Goal: Task Accomplishment & Management: Manage account settings

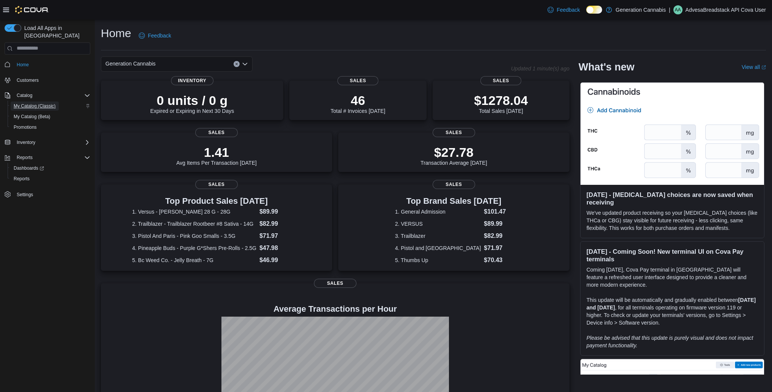
click at [27, 103] on span "My Catalog (Classic)" at bounding box center [35, 106] width 42 height 6
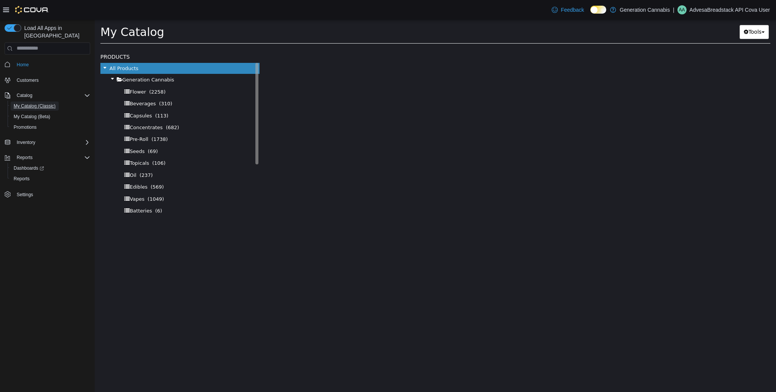
select select "**********"
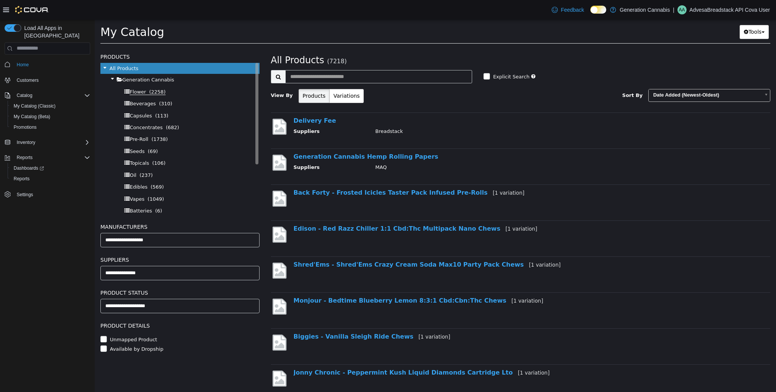
click at [147, 92] on span "Flower (2258)" at bounding box center [148, 92] width 36 height 6
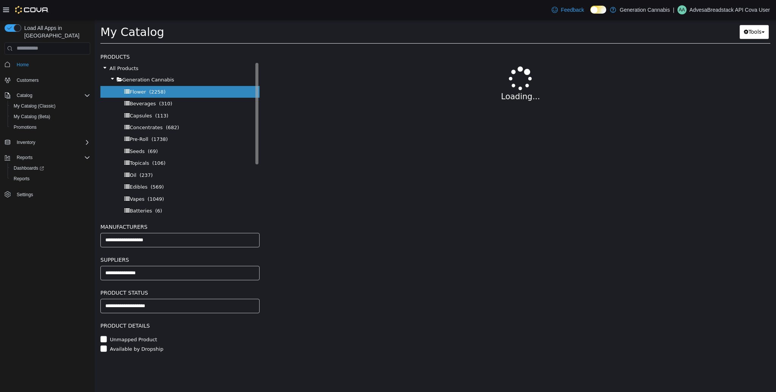
select select "**********"
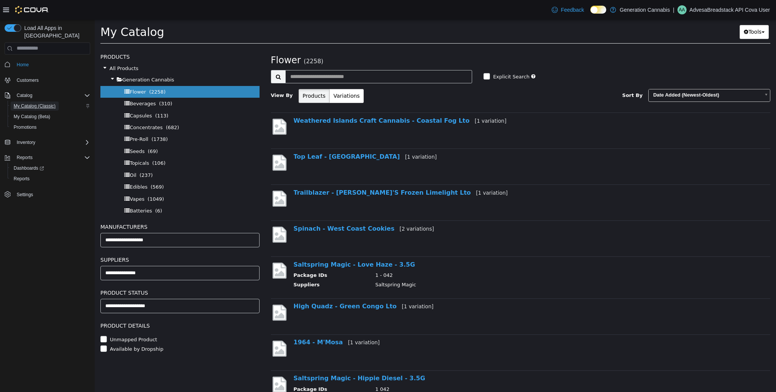
click at [31, 103] on span "My Catalog (Classic)" at bounding box center [35, 106] width 42 height 6
click at [29, 6] on div at bounding box center [26, 10] width 46 height 20
click at [22, 62] on span "Home" at bounding box center [23, 65] width 12 height 6
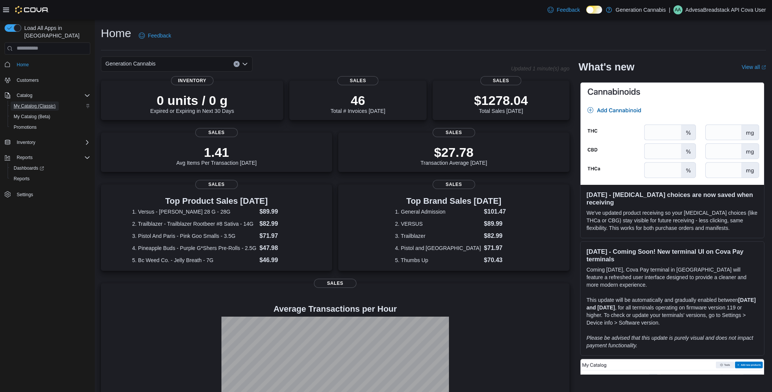
click at [36, 103] on span "My Catalog (Classic)" at bounding box center [35, 106] width 42 height 6
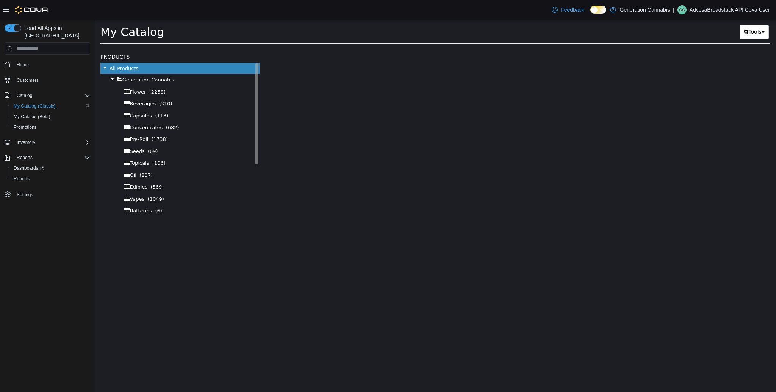
select select "**********"
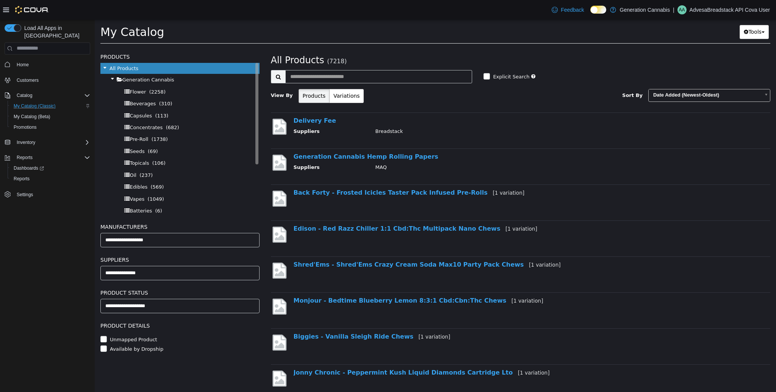
click at [155, 96] on div "Flower (2258)" at bounding box center [179, 92] width 159 height 12
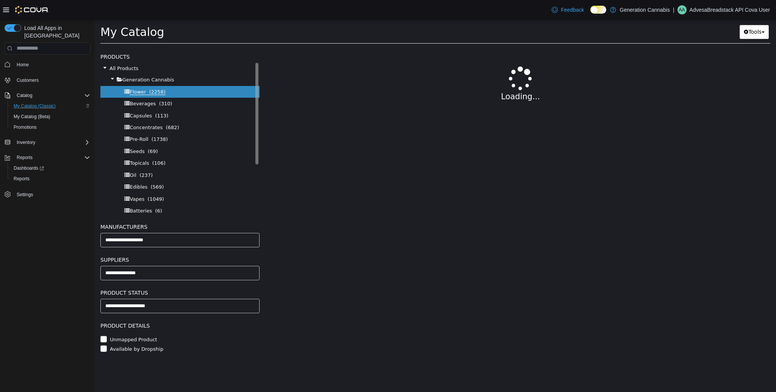
click at [156, 90] on span "(2258)" at bounding box center [157, 92] width 16 height 6
select select "**********"
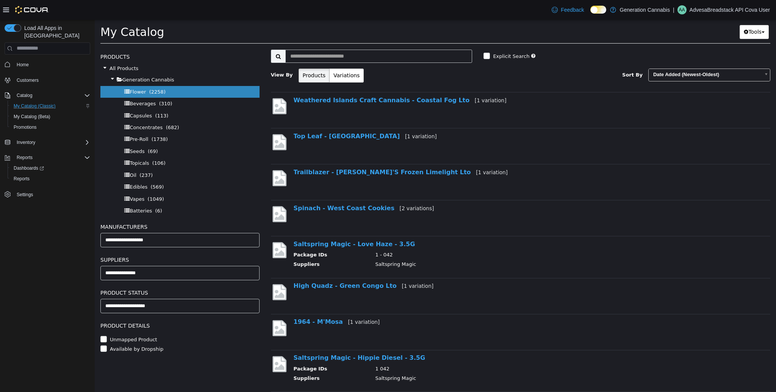
scroll to position [20, 0]
click at [369, 103] on link "Weathered Islands Craft Cannabis - Coastal Fog Lto [1 variation]" at bounding box center [400, 99] width 213 height 7
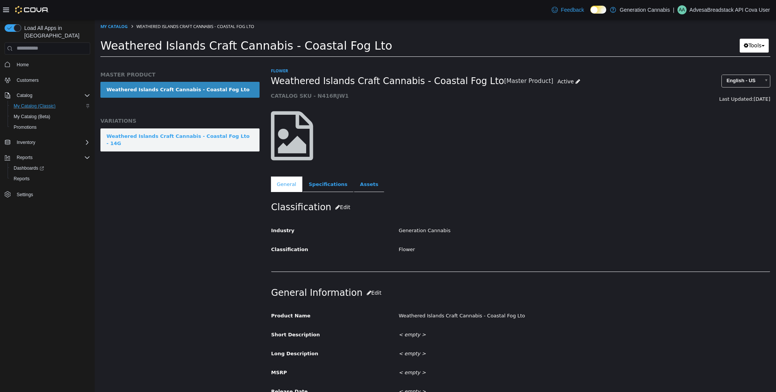
click at [197, 137] on div "Weathered Islands Craft Cannabis - Coastal Fog Lto - 14G" at bounding box center [180, 139] width 147 height 15
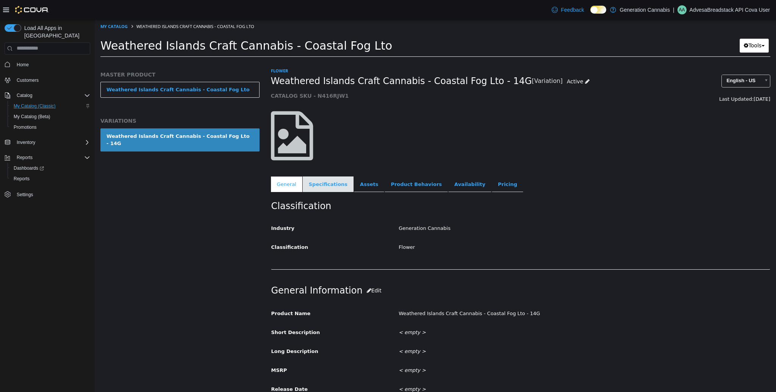
click at [325, 183] on link "Specifications" at bounding box center [328, 184] width 51 height 16
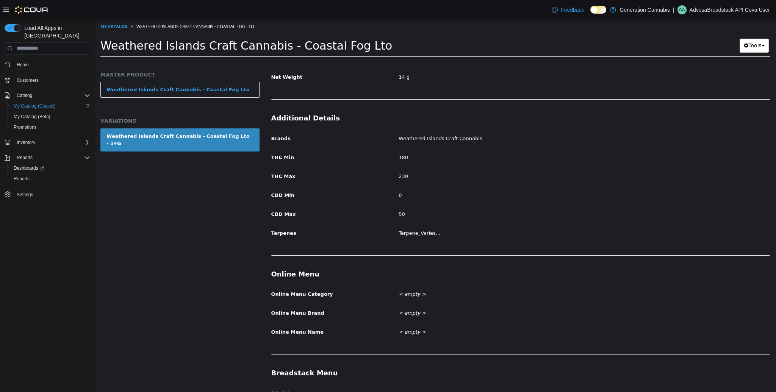
scroll to position [297, 0]
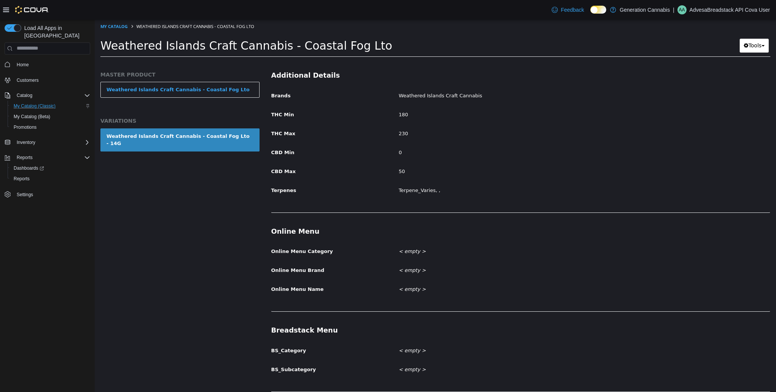
drag, startPoint x: 277, startPoint y: 323, endPoint x: 328, endPoint y: 334, distance: 52.4
click at [328, 61] on div "MASTER PRODUCT Weathered Islands Craft Cannabis - Coastal Fog Lto VARIATIONS We…" at bounding box center [436, 61] width 682 height 0
click at [362, 291] on div "Online Menu Online Menu Category < empty > Online Menu Brand < empty > Online M…" at bounding box center [521, 265] width 500 height 94
click at [318, 367] on label "BS_Subcategory" at bounding box center [330, 368] width 128 height 10
drag, startPoint x: 277, startPoint y: 342, endPoint x: 379, endPoint y: 366, distance: 104.4
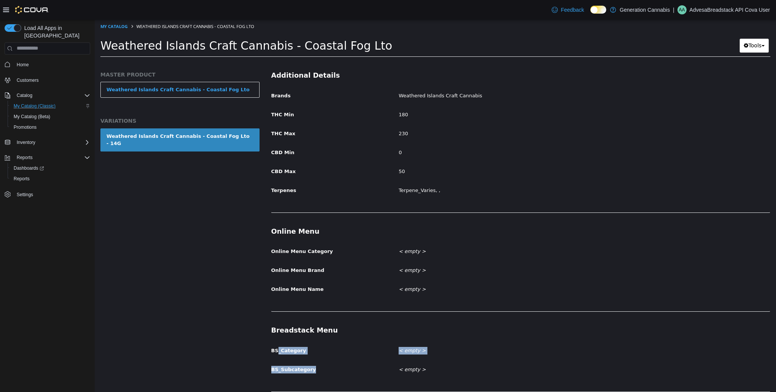
click at [358, 367] on div "BS_Category < empty > BS_Subcategory < empty >" at bounding box center [520, 360] width 499 height 32
click at [429, 364] on div "< empty >" at bounding box center [584, 369] width 383 height 13
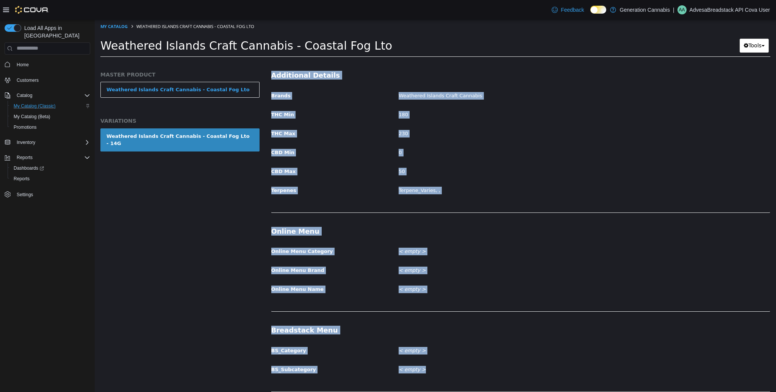
drag, startPoint x: 431, startPoint y: 365, endPoint x: 270, endPoint y: 326, distance: 166.0
click at [270, 326] on div "Flower Weathered Islands Craft Cannabis - Coastal Fog Lto - 14G [Variation] Act…" at bounding box center [520, 229] width 511 height 325
click at [324, 328] on h3 "Breadstack Menu" at bounding box center [520, 330] width 499 height 9
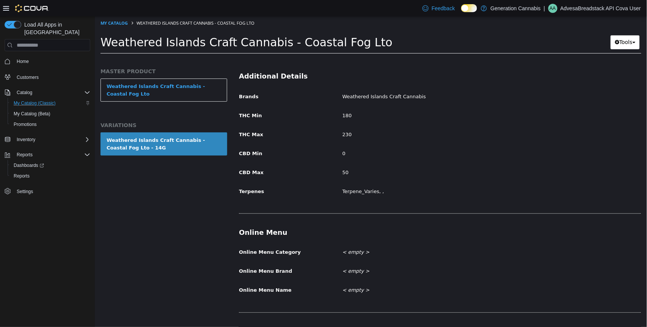
scroll to position [41, 0]
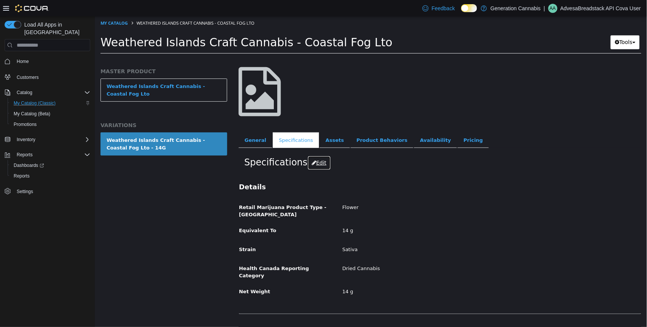
click at [319, 166] on button "Edit" at bounding box center [318, 163] width 23 height 14
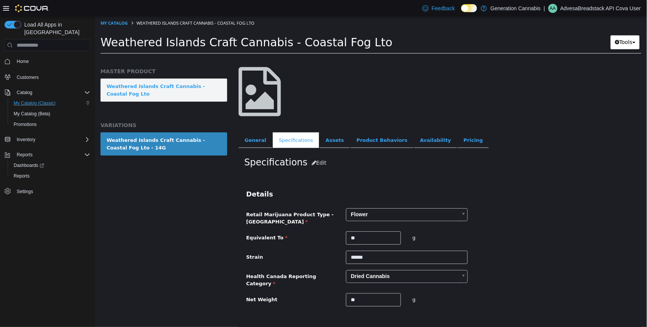
click at [137, 84] on link "Weathered Islands Craft Cannabis - Coastal Fog Lto" at bounding box center [163, 89] width 127 height 23
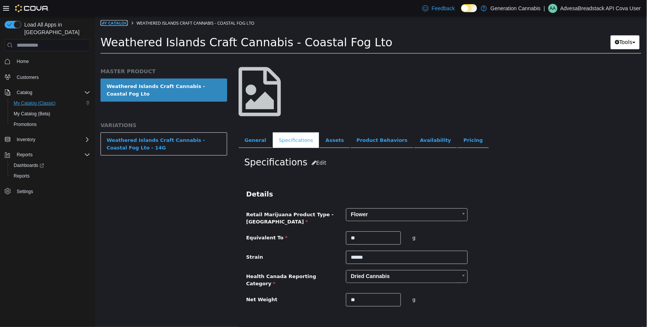
click at [116, 23] on link "My Catalog" at bounding box center [113, 23] width 27 height 6
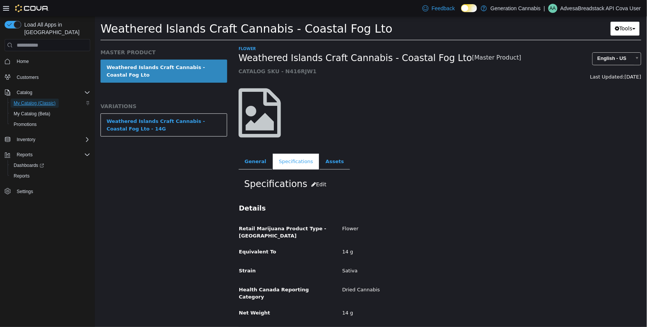
click at [47, 100] on span "My Catalog (Classic)" at bounding box center [35, 103] width 42 height 6
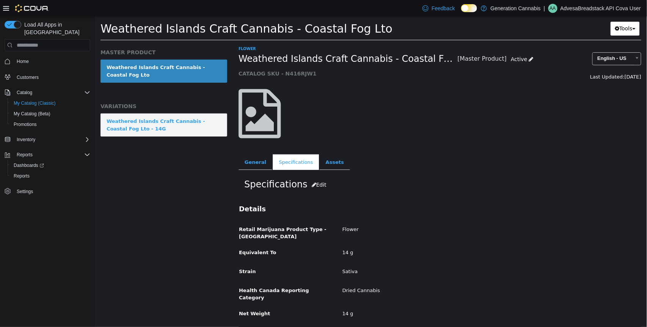
click at [164, 124] on div "Weathered Islands Craft Cannabis - Coastal Fog Lto - 14G" at bounding box center [163, 125] width 114 height 15
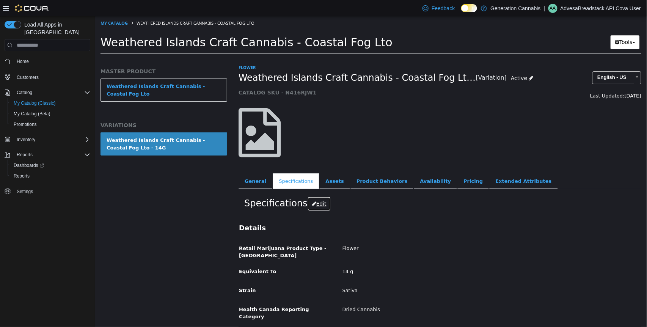
click at [321, 205] on button "Edit" at bounding box center [318, 204] width 23 height 14
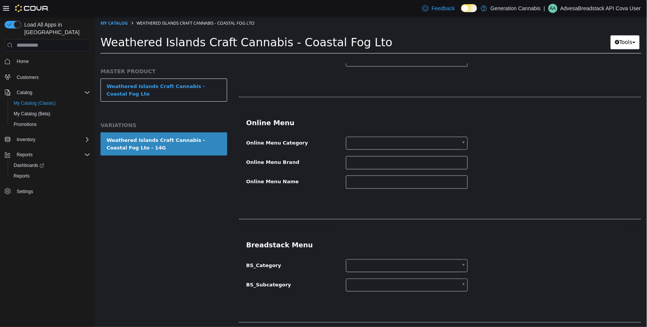
scroll to position [476, 0]
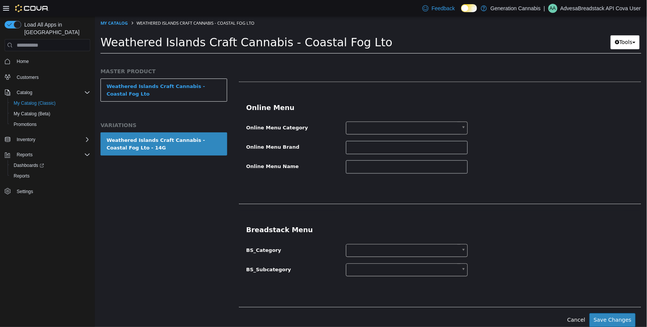
click at [358, 58] on body "**********" at bounding box center [370, 37] width 552 height 42
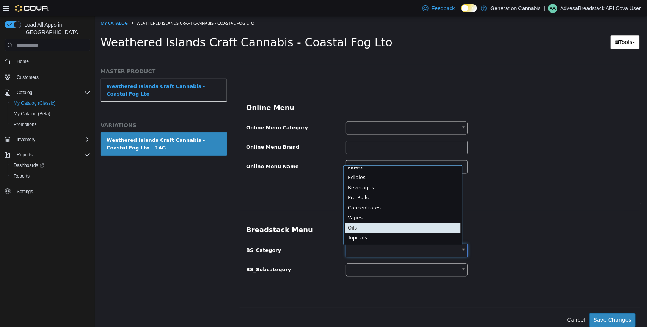
scroll to position [0, 0]
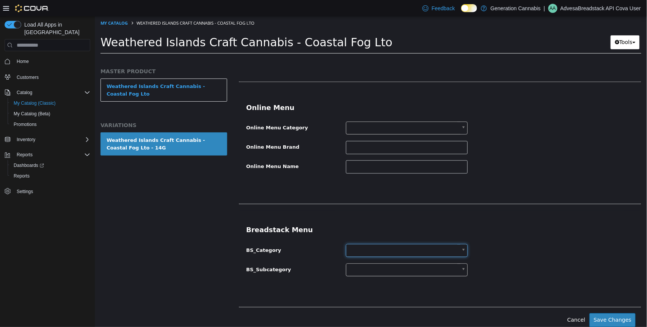
click at [221, 44] on body "**********" at bounding box center [370, 37] width 552 height 42
drag, startPoint x: 147, startPoint y: 44, endPoint x: 334, endPoint y: 44, distance: 186.9
click at [334, 44] on span "Weathered Islands Craft Cannabis - Coastal Fog Lto" at bounding box center [246, 42] width 292 height 13
click at [370, 58] on body "**********" at bounding box center [370, 37] width 552 height 42
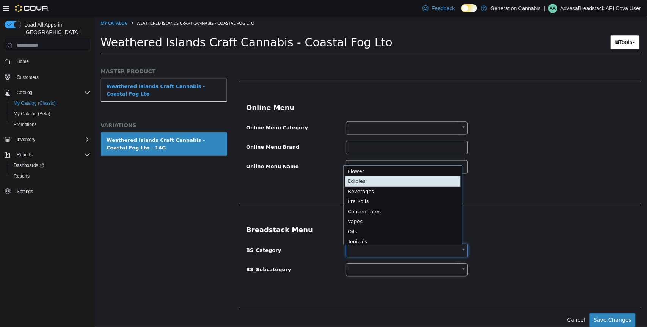
scroll to position [1, 0]
click at [276, 58] on body "**********" at bounding box center [370, 37] width 552 height 42
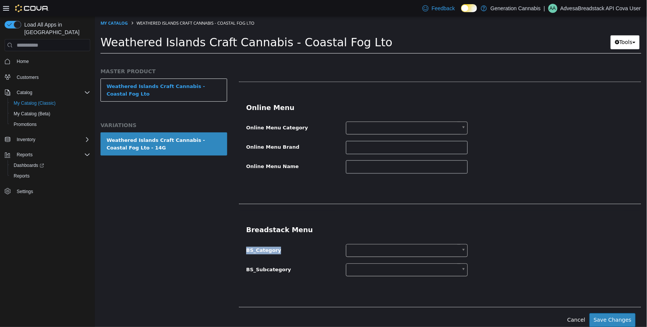
drag, startPoint x: 279, startPoint y: 251, endPoint x: 246, endPoint y: 248, distance: 32.7
click at [246, 248] on label "BS_Category" at bounding box center [290, 249] width 100 height 10
click at [362, 257] on div at bounding box center [406, 250] width 122 height 13
click at [364, 58] on body "**********" at bounding box center [370, 37] width 552 height 42
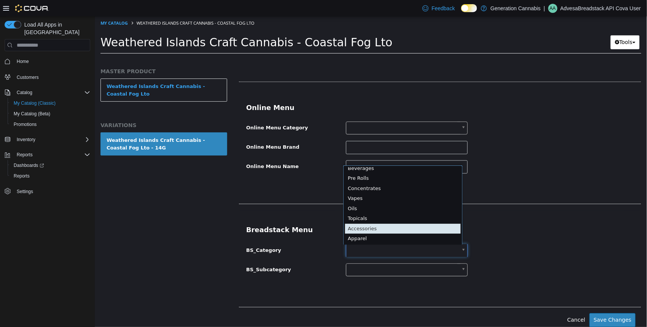
scroll to position [14, 0]
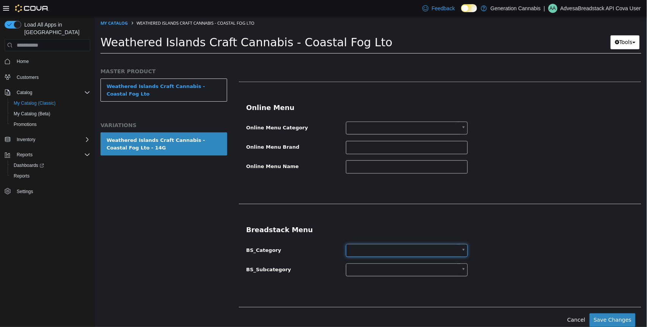
drag, startPoint x: 282, startPoint y: 251, endPoint x: 246, endPoint y: 251, distance: 36.8
click at [246, 58] on body "**********" at bounding box center [370, 37] width 552 height 42
drag, startPoint x: 241, startPoint y: 250, endPoint x: 232, endPoint y: 250, distance: 9.9
click at [231, 58] on div "**********" at bounding box center [370, 58] width 552 height 0
click at [256, 254] on div "BS_Category" at bounding box center [439, 251] width 399 height 14
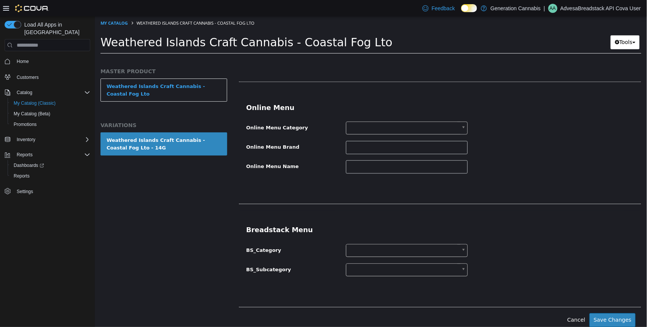
click at [364, 58] on body "**********" at bounding box center [370, 37] width 552 height 42
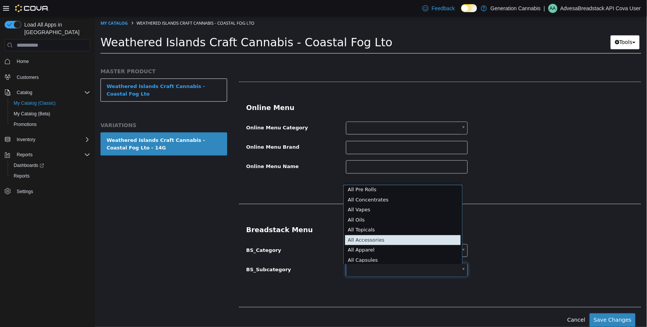
scroll to position [454, 0]
click at [311, 58] on body "**********" at bounding box center [370, 37] width 552 height 42
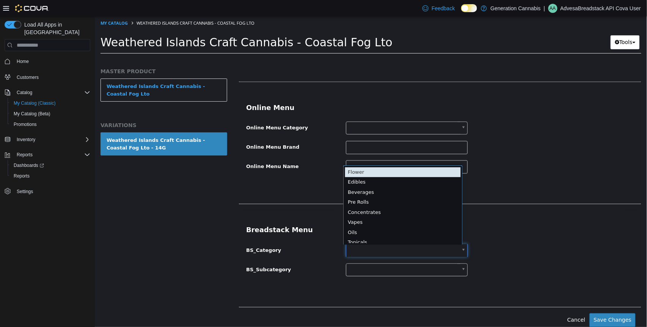
click at [361, 58] on body "**********" at bounding box center [370, 37] width 552 height 42
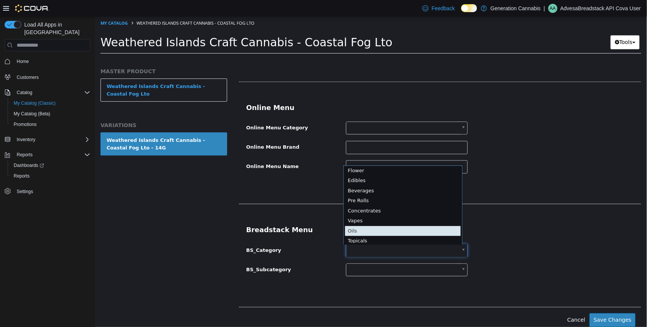
scroll to position [12, 0]
click at [310, 58] on body "**********" at bounding box center [370, 37] width 552 height 42
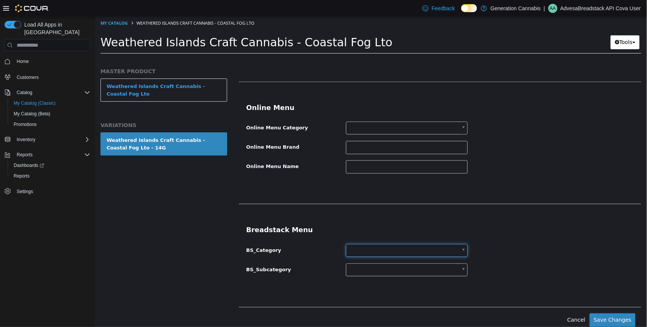
click at [354, 262] on div "BS_Category BS_Subcategory" at bounding box center [439, 260] width 387 height 33
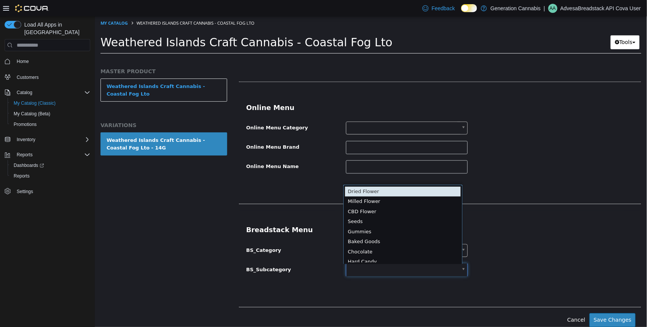
click at [356, 58] on body "**********" at bounding box center [370, 37] width 552 height 42
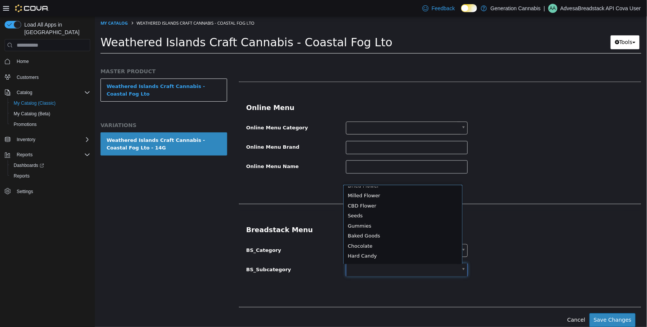
scroll to position [0, 0]
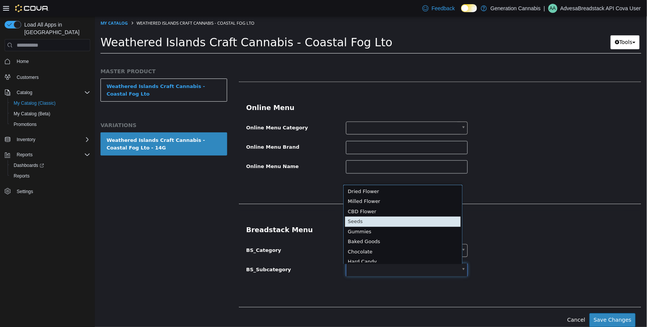
click at [299, 58] on body "**********" at bounding box center [370, 37] width 552 height 42
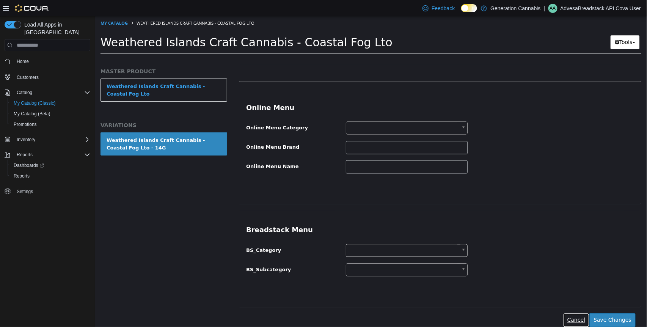
click at [576, 321] on button "Cancel" at bounding box center [576, 320] width 26 height 14
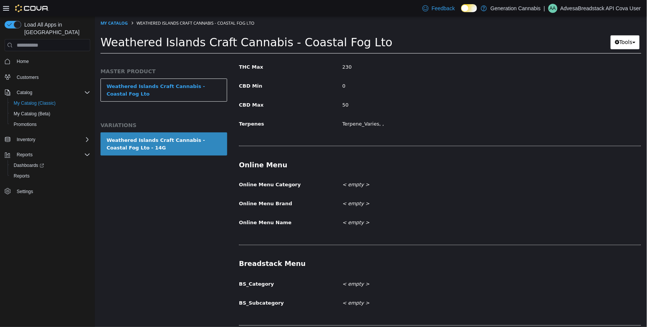
click at [274, 278] on label "BS_Category" at bounding box center [284, 283] width 103 height 10
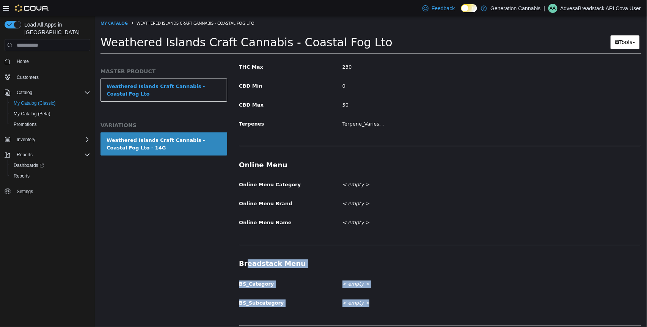
drag, startPoint x: 246, startPoint y: 258, endPoint x: 376, endPoint y: 304, distance: 138.8
click at [376, 304] on div "Breadstack Menu BS_Category < empty > BS_Subcategory < empty >" at bounding box center [439, 284] width 402 height 51
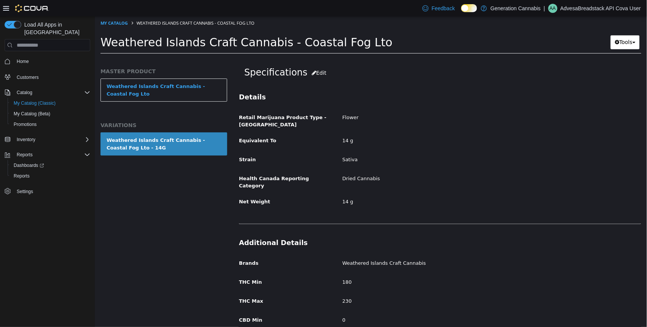
scroll to position [0, 0]
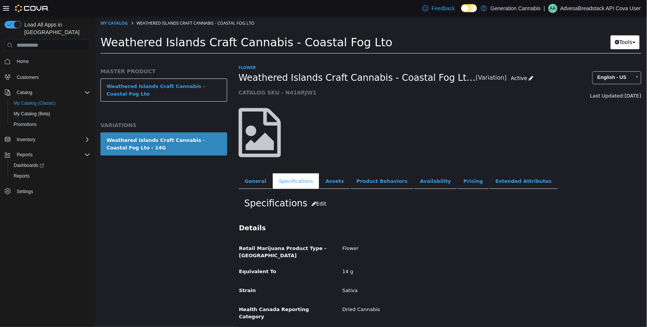
click at [289, 197] on h2 "Specifications Edit" at bounding box center [439, 204] width 391 height 14
click at [415, 183] on link "Availability" at bounding box center [434, 181] width 43 height 16
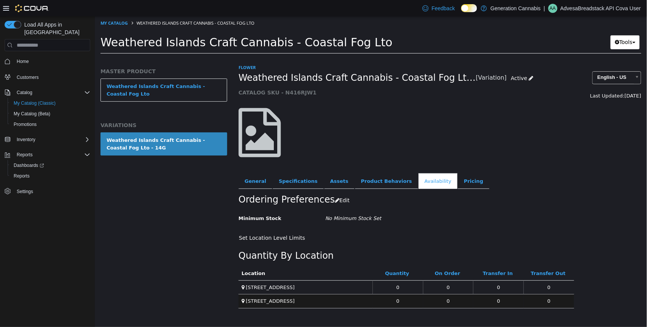
drag, startPoint x: 221, startPoint y: 277, endPoint x: 304, endPoint y: 305, distance: 87.9
click at [304, 58] on div "MASTER PRODUCT Weathered Islands Craft Cannabis - Coastal Fog Lto VARIATIONS We…" at bounding box center [370, 58] width 552 height 0
click at [218, 283] on div "MASTER PRODUCT Weathered Islands Craft Cannabis - Coastal Fog Lto VARIATIONS We…" at bounding box center [163, 195] width 138 height 263
drag, startPoint x: 396, startPoint y: 286, endPoint x: 398, endPoint y: 301, distance: 14.9
click at [398, 301] on tbody "[STREET_ADDRESS] 0 0 0 0 [STREET_ADDRESS] 0 0 0 0" at bounding box center [405, 294] width 335 height 28
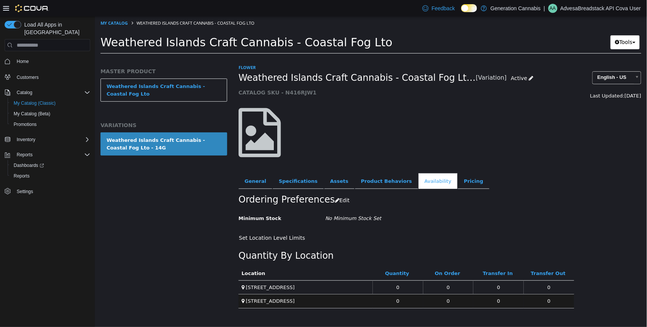
click at [400, 241] on div "Set Location Level Limits" at bounding box center [405, 238] width 335 height 14
click at [50, 100] on span "My Catalog (Classic)" at bounding box center [35, 103] width 42 height 6
click at [28, 100] on span "My Catalog (Classic)" at bounding box center [35, 103] width 42 height 6
click at [122, 22] on link "My Catalog" at bounding box center [113, 23] width 27 height 6
select select "**********"
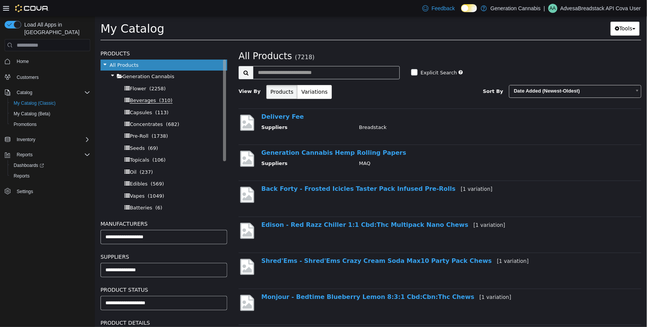
scroll to position [1, 0]
click at [139, 86] on span "Flower" at bounding box center [137, 89] width 16 height 6
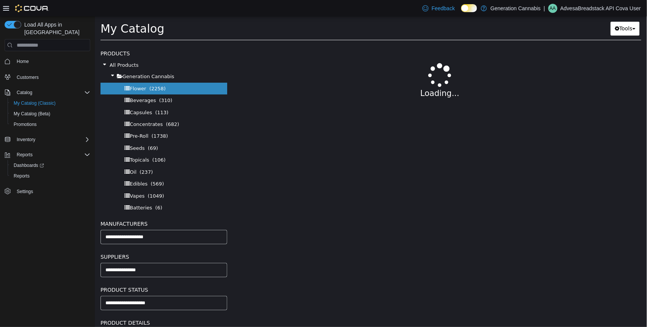
select select "**********"
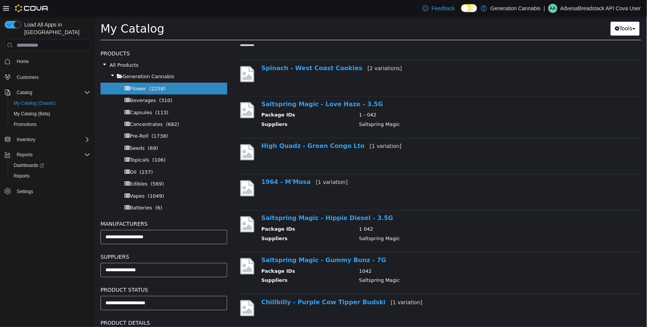
scroll to position [209, 0]
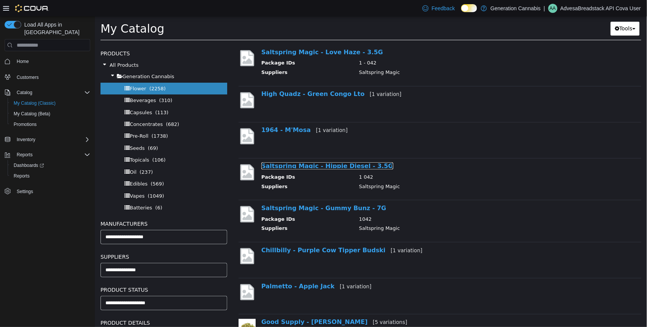
click at [319, 167] on link "Saltspring Magic - Hippie Diesel - 3.5G" at bounding box center [327, 165] width 132 height 7
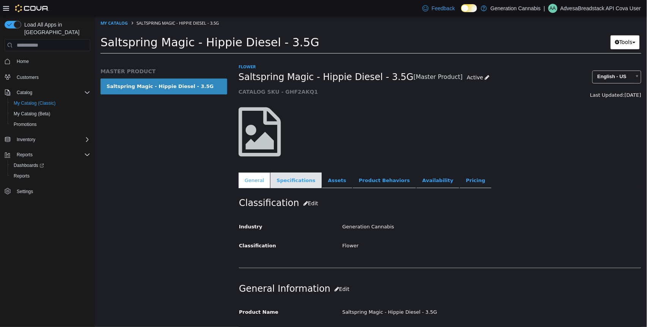
click at [299, 181] on link "Specifications" at bounding box center [295, 180] width 51 height 16
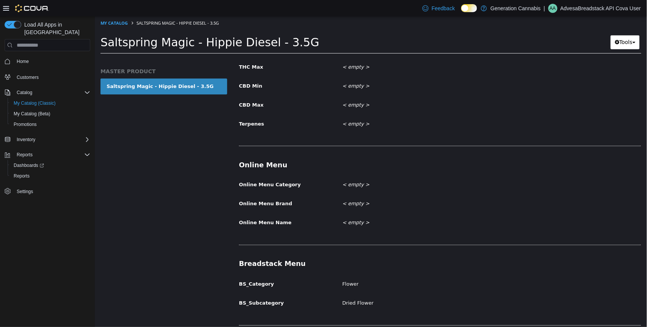
scroll to position [365, 0]
drag, startPoint x: 117, startPoint y: 43, endPoint x: 306, endPoint y: 58, distance: 189.3
click at [306, 58] on div "Saltspring Magic - Hippie Diesel - 3.5G Tools Clone Print Labels" at bounding box center [370, 44] width 552 height 29
click at [271, 47] on span "Saltspring Magic - Hippie Diesel - 3.5G" at bounding box center [209, 42] width 219 height 13
drag, startPoint x: 271, startPoint y: 46, endPoint x: 201, endPoint y: 44, distance: 70.1
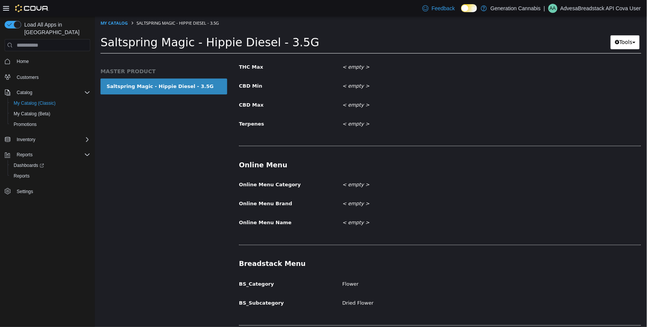
click at [201, 44] on span "Saltspring Magic - Hippie Diesel - 3.5G" at bounding box center [209, 42] width 219 height 13
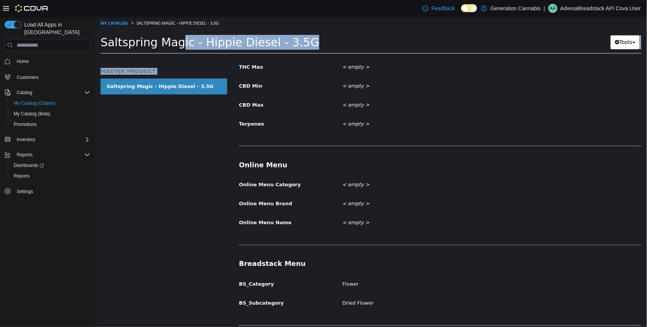
drag, startPoint x: 97, startPoint y: 36, endPoint x: 229, endPoint y: 79, distance: 138.7
click at [229, 58] on div "My Catalog Saltspring Magic - Hippie Diesel - 3.5G Saltspring Magic - Hippie Di…" at bounding box center [370, 37] width 552 height 42
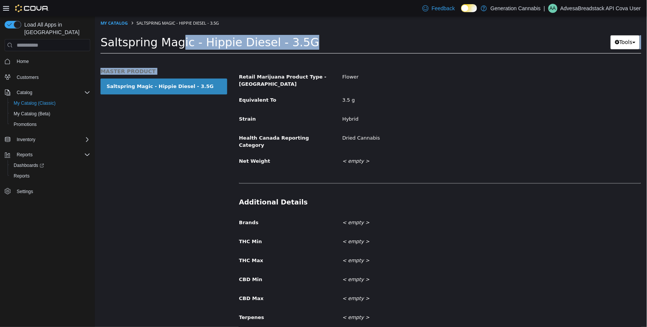
scroll to position [104, 0]
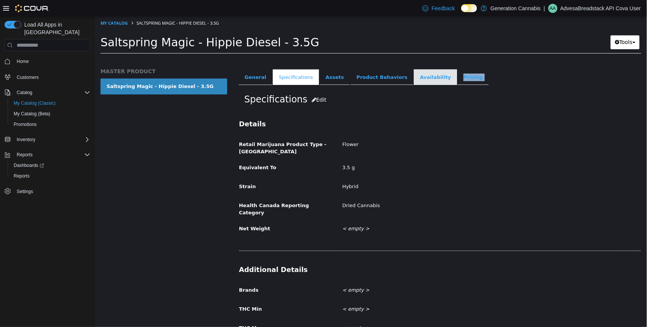
click at [423, 85] on div "Flower Saltspring Magic - Hippie Diesel - 3.5G [Master Product] Active CATALOG …" at bounding box center [439, 22] width 403 height 125
click at [419, 78] on link "Availability" at bounding box center [434, 77] width 43 height 16
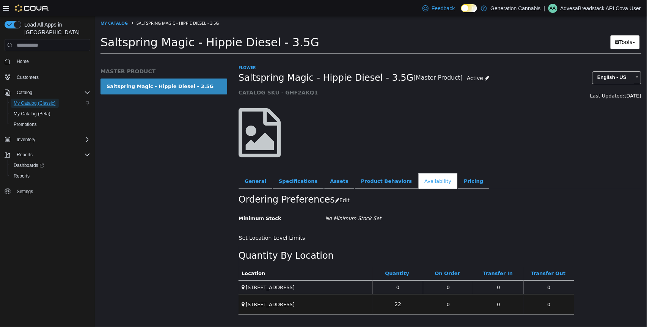
click at [38, 100] on span "My Catalog (Classic)" at bounding box center [35, 103] width 42 height 6
click at [397, 142] on div at bounding box center [439, 132] width 414 height 65
click at [288, 186] on link "Specifications" at bounding box center [297, 181] width 51 height 16
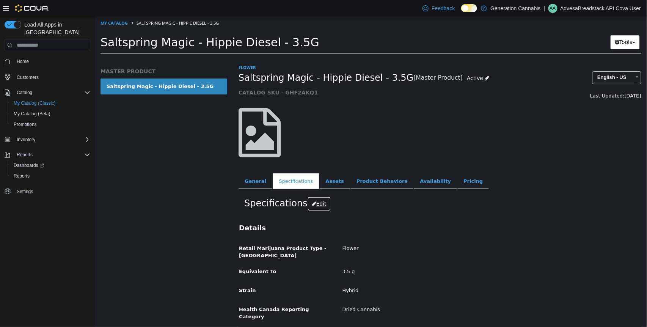
click at [316, 203] on button "Edit" at bounding box center [318, 204] width 23 height 14
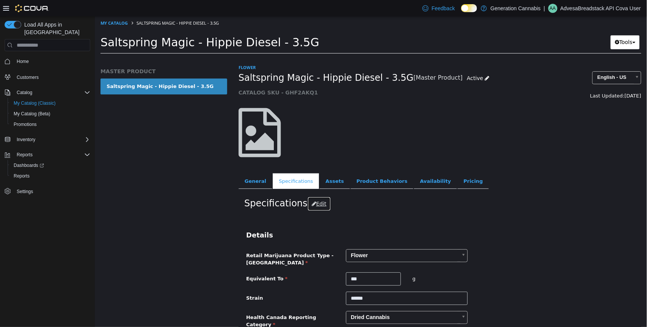
scroll to position [476, 0]
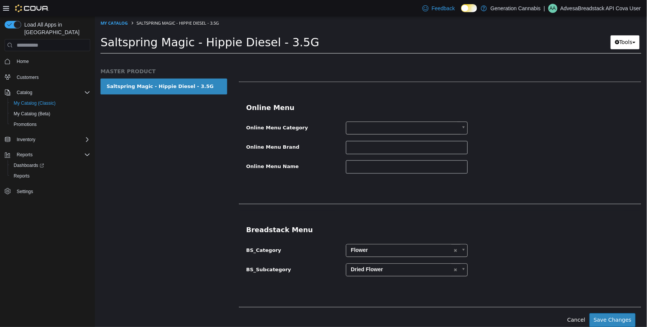
click at [383, 58] on body "**********" at bounding box center [370, 37] width 552 height 42
click at [266, 58] on body "**********" at bounding box center [370, 37] width 552 height 42
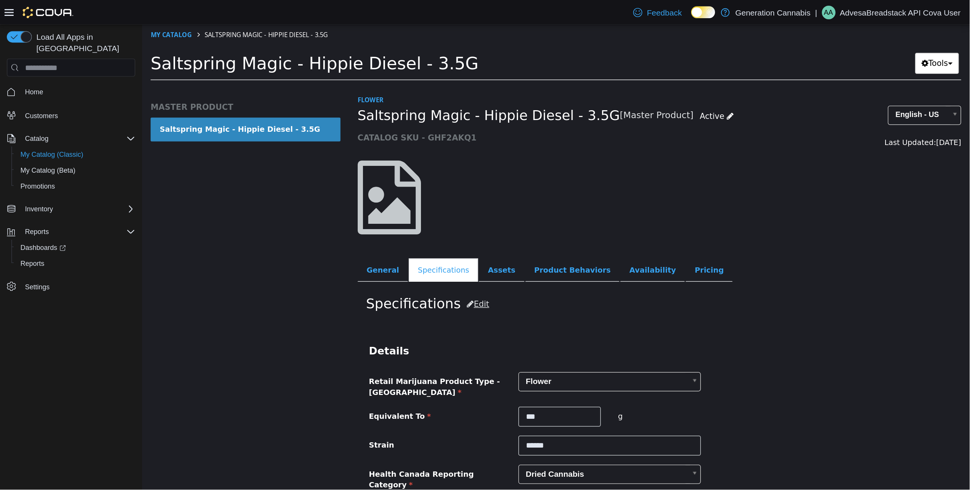
scroll to position [1, 0]
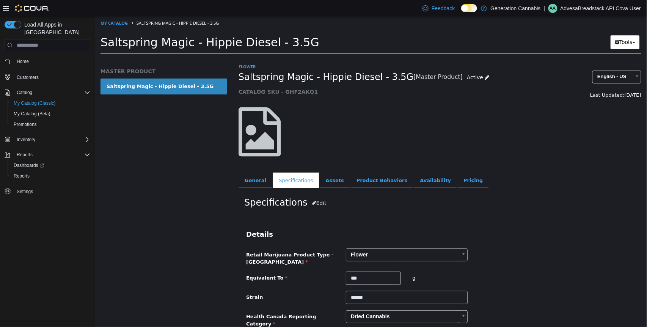
click at [505, 88] on h5 "CATALOG SKU - GHF2AKQ1" at bounding box center [387, 91] width 299 height 7
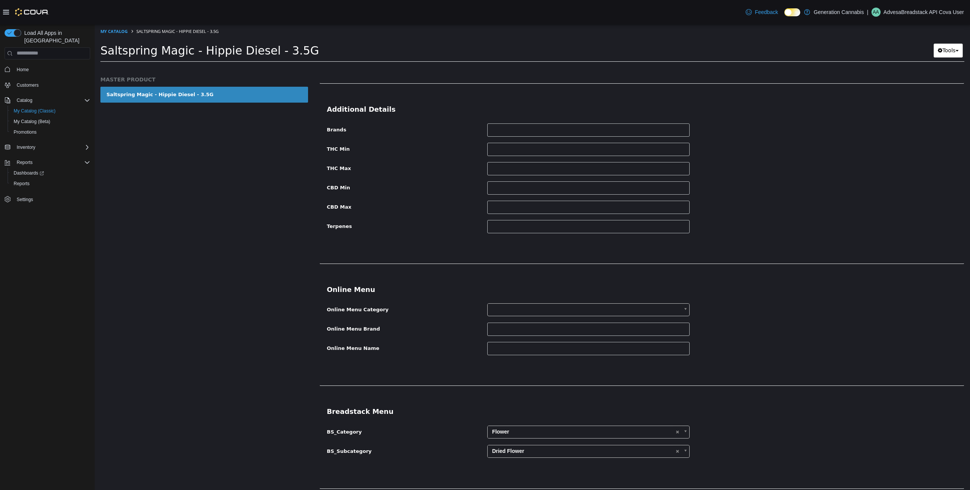
scroll to position [313, 0]
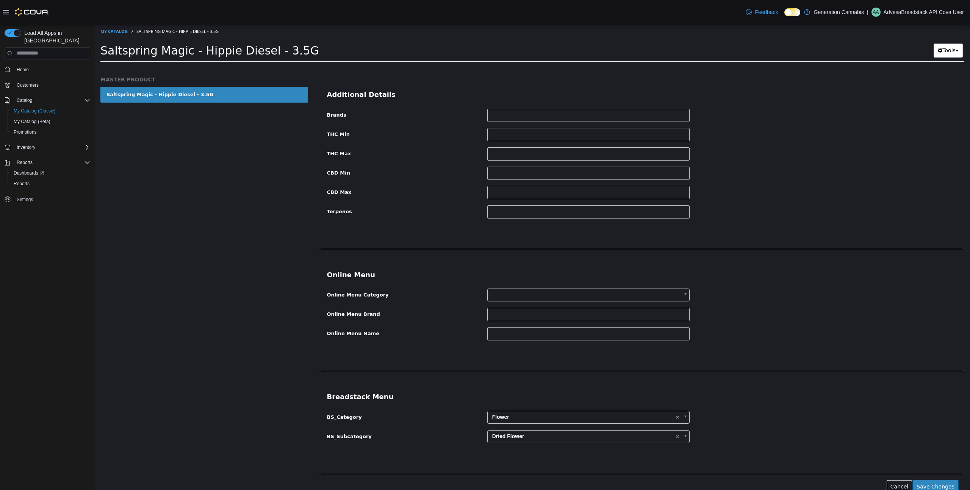
click at [776, 392] on button "Cancel" at bounding box center [900, 487] width 26 height 14
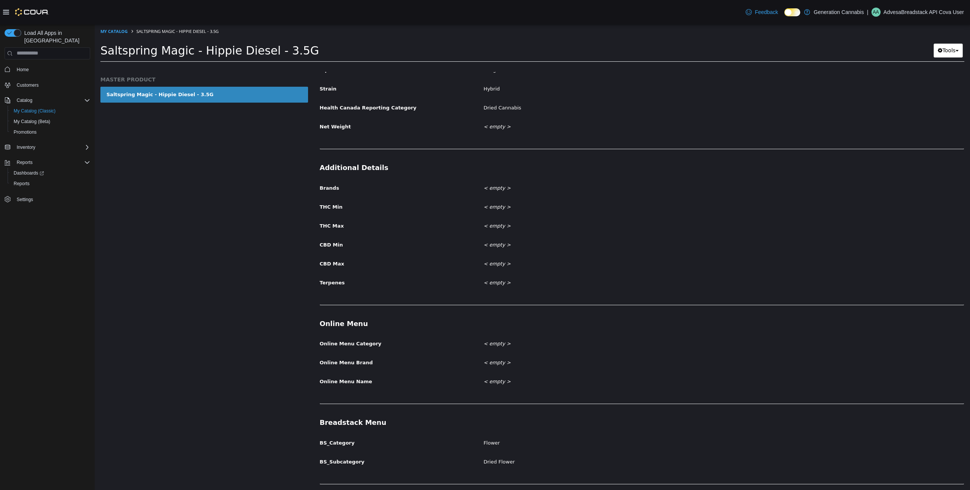
scroll to position [205, 0]
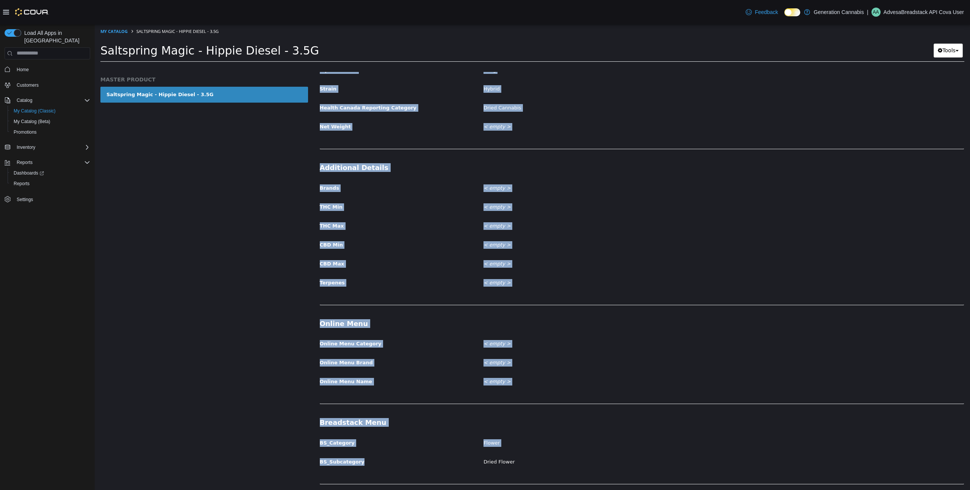
drag, startPoint x: 334, startPoint y: 427, endPoint x: 404, endPoint y: 456, distance: 76.2
click at [405, 392] on div "Flower Saltspring Magic - Hippie Diesel - 3.5G [Master Product] Active CATALOG …" at bounding box center [642, 281] width 657 height 418
click at [404, 392] on label "BS_Subcategory" at bounding box center [396, 461] width 164 height 10
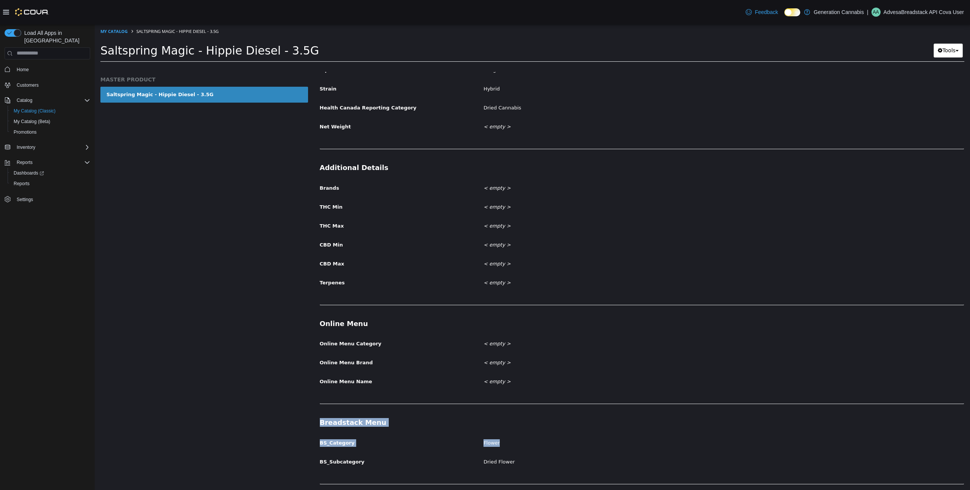
drag, startPoint x: 321, startPoint y: 424, endPoint x: 414, endPoint y: 455, distance: 98.3
click at [414, 392] on div "Breadstack Menu BS_Category Flower BS_Subcategory Dried Flower" at bounding box center [642, 443] width 645 height 51
click at [415, 392] on label "BS_Subcategory" at bounding box center [396, 461] width 164 height 10
drag, startPoint x: 320, startPoint y: 445, endPoint x: 343, endPoint y: 447, distance: 22.9
click at [343, 392] on div "BS_Category Flower" at bounding box center [642, 443] width 656 height 13
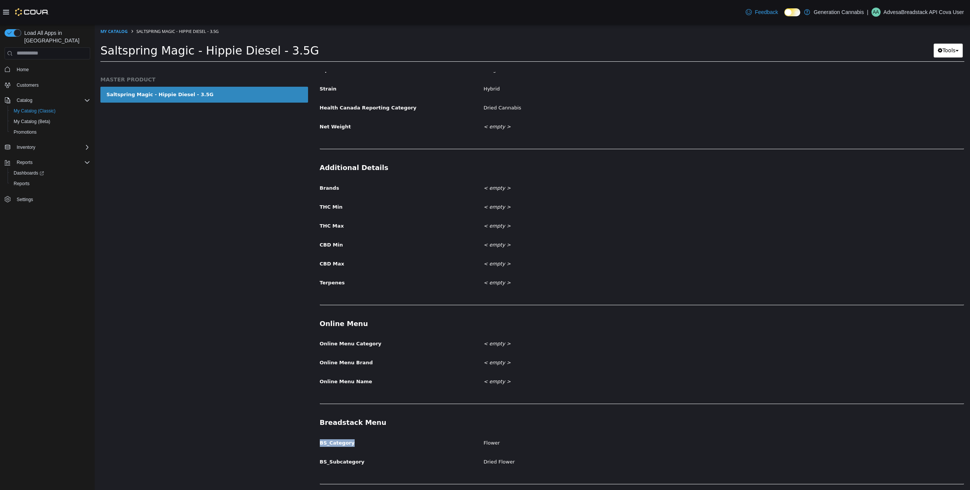
click at [342, 392] on div "BS_Category Flower" at bounding box center [642, 443] width 656 height 13
click at [338, 392] on label "BS_Category" at bounding box center [396, 442] width 164 height 10
click at [338, 392] on span "BS_Subcategory" at bounding box center [342, 462] width 45 height 6
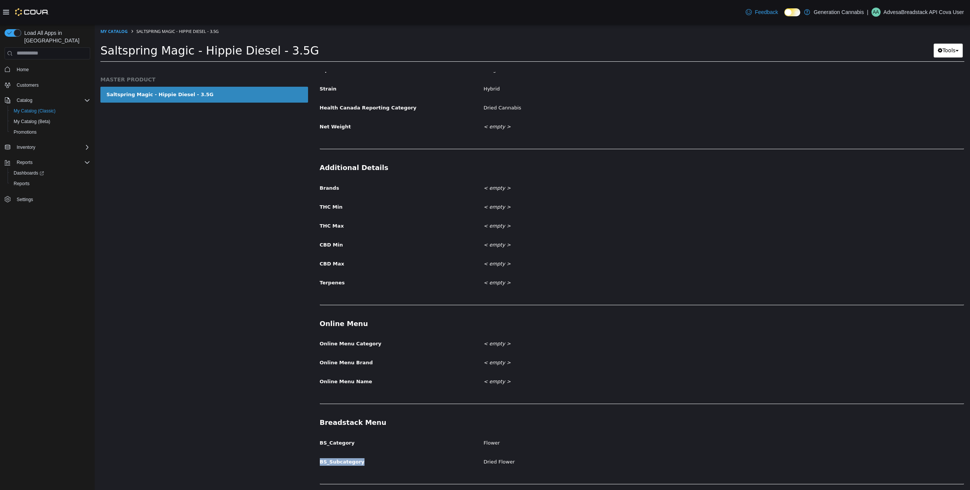
click at [342, 392] on span "BS_Subcategory" at bounding box center [342, 462] width 45 height 6
click at [335, 392] on div "BS_Category Flower" at bounding box center [642, 443] width 656 height 13
drag, startPoint x: 110, startPoint y: 50, endPoint x: 328, endPoint y: 57, distance: 217.7
click at [328, 57] on h1 "Saltspring Magic - Hippie Diesel - 3.5G" at bounding box center [472, 50] width 744 height 15
click at [110, 53] on span "Saltspring Magic - Hippie Diesel - 3.5G" at bounding box center [209, 50] width 219 height 13
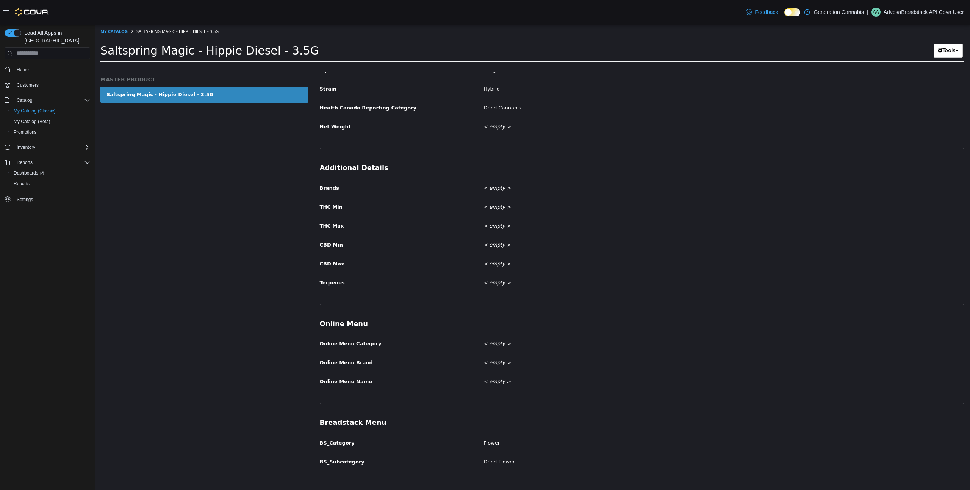
drag, startPoint x: 102, startPoint y: 51, endPoint x: 309, endPoint y: 48, distance: 207.0
click at [309, 48] on h1 "Saltspring Magic - Hippie Diesel - 3.5G" at bounding box center [472, 50] width 744 height 15
click at [244, 227] on div "MASTER PRODUCT Saltspring Magic - Hippie Diesel - 3.5G" at bounding box center [204, 281] width 219 height 418
click at [45, 108] on span "My Catalog (Classic)" at bounding box center [35, 111] width 42 height 6
